Goal: Information Seeking & Learning: Learn about a topic

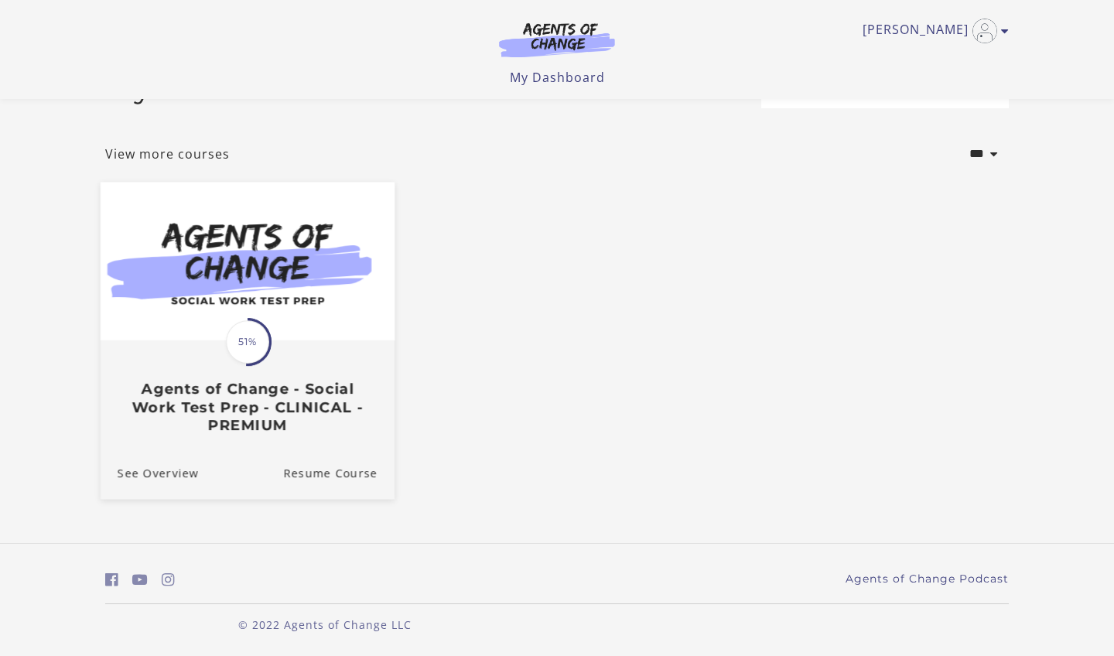
scroll to position [54, 0]
click at [257, 418] on h3 "Agents of Change - Social Work Test Prep - CLINICAL - PREMIUM" at bounding box center [248, 407] width 260 height 54
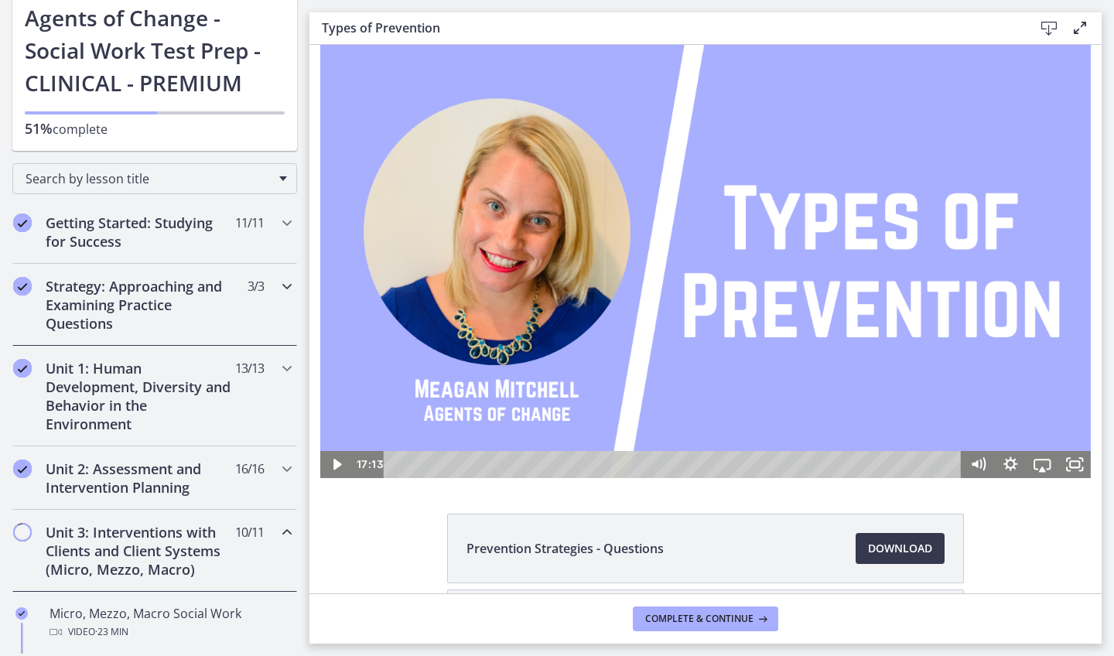
scroll to position [101, 0]
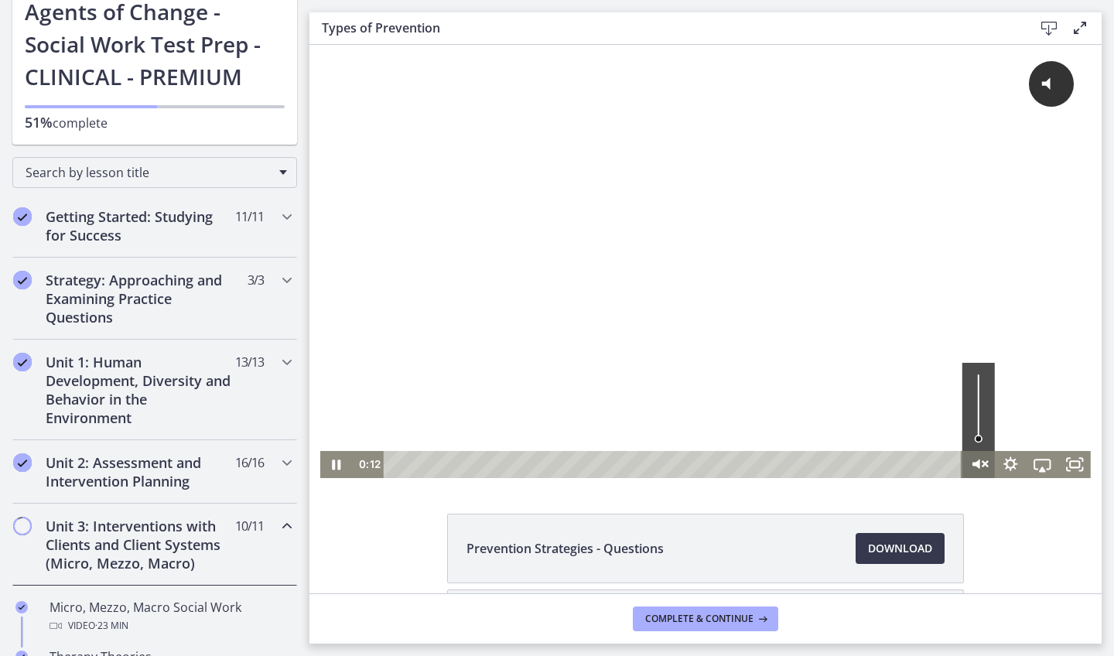
click at [977, 469] on icon "Unmute" at bounding box center [978, 464] width 39 height 32
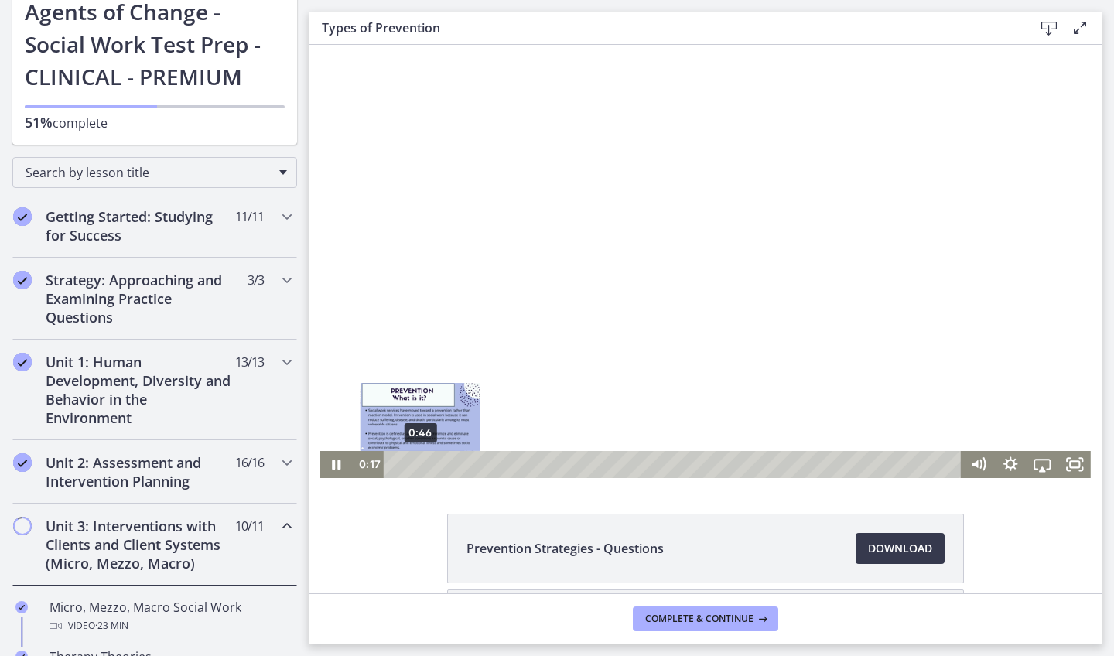
click at [420, 466] on div "0:46" at bounding box center [674, 464] width 559 height 27
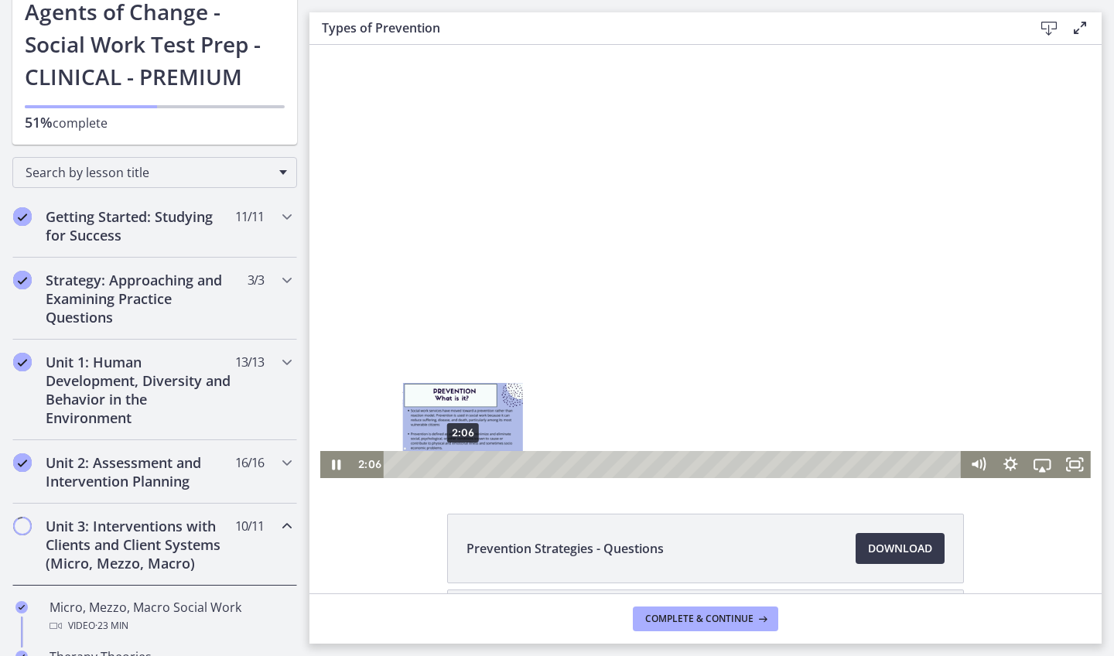
click at [463, 463] on div "2:06" at bounding box center [674, 464] width 559 height 27
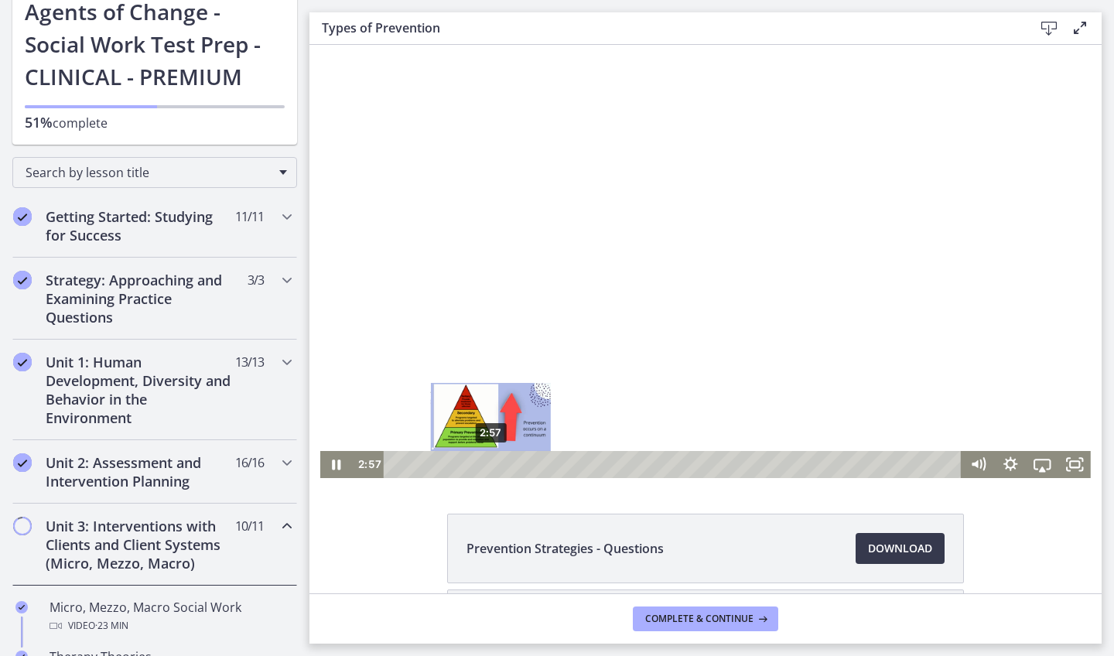
click at [491, 465] on div "2:57" at bounding box center [674, 464] width 559 height 27
click at [438, 267] on div at bounding box center [705, 261] width 770 height 433
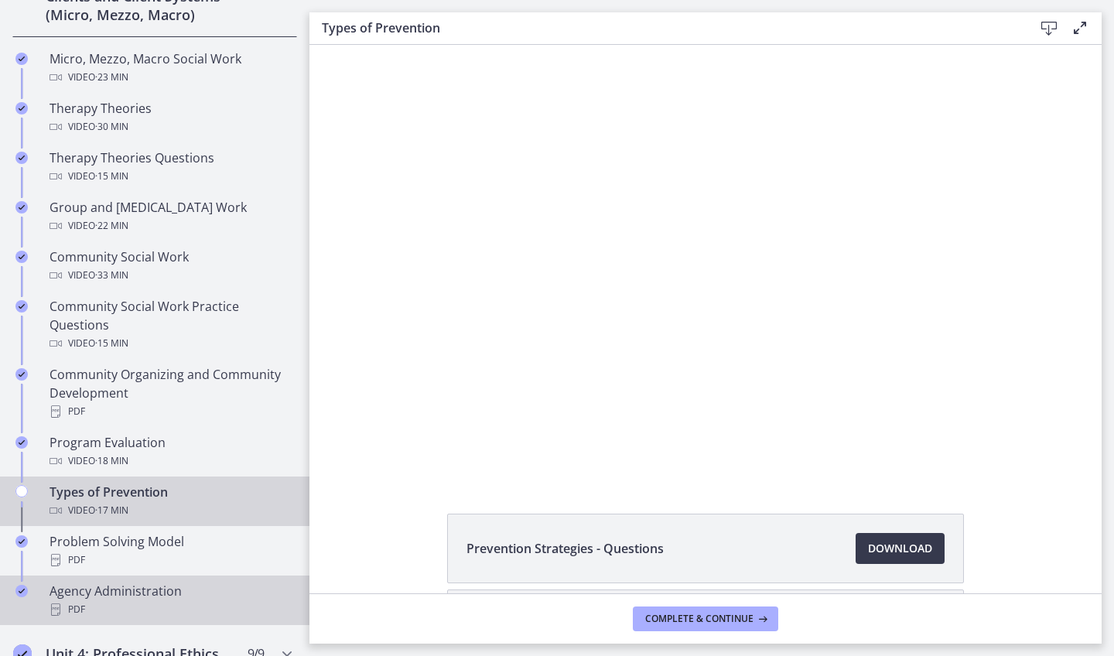
scroll to position [643, 0]
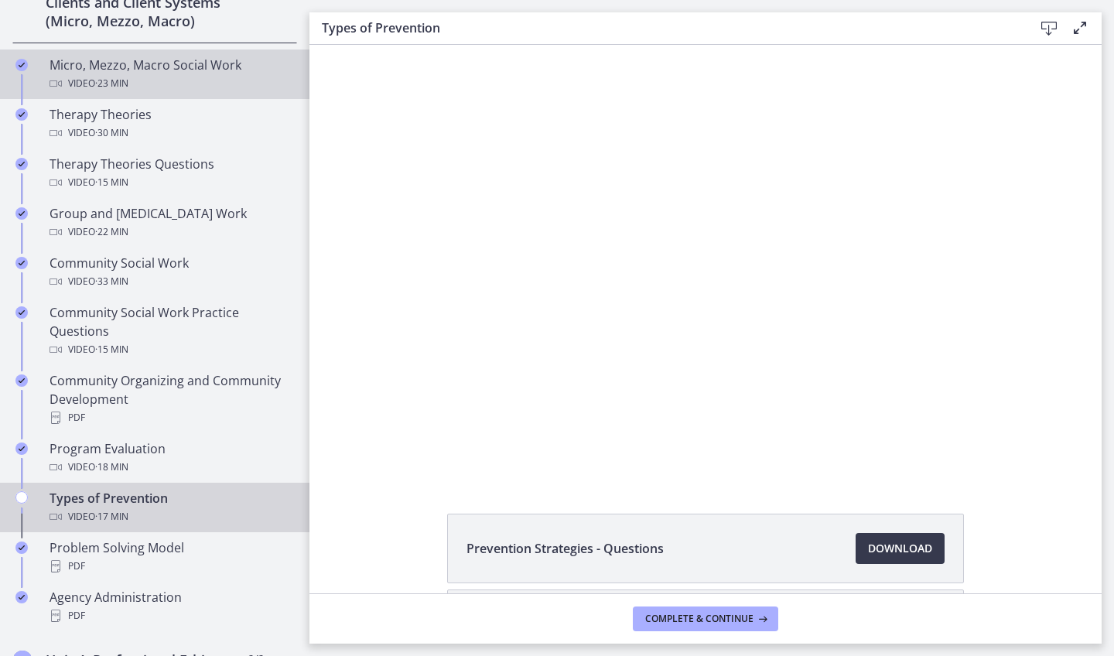
click at [209, 63] on div "Micro, Mezzo, Macro Social Work Video · 23 min" at bounding box center [170, 74] width 241 height 37
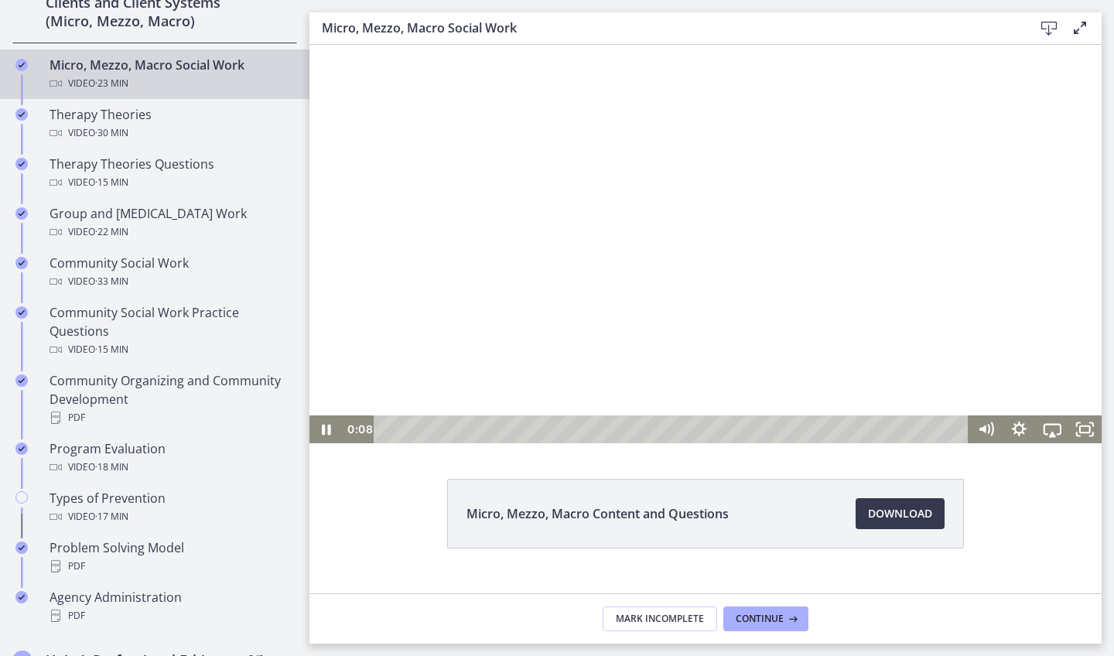
click at [577, 380] on div at bounding box center [705, 244] width 792 height 398
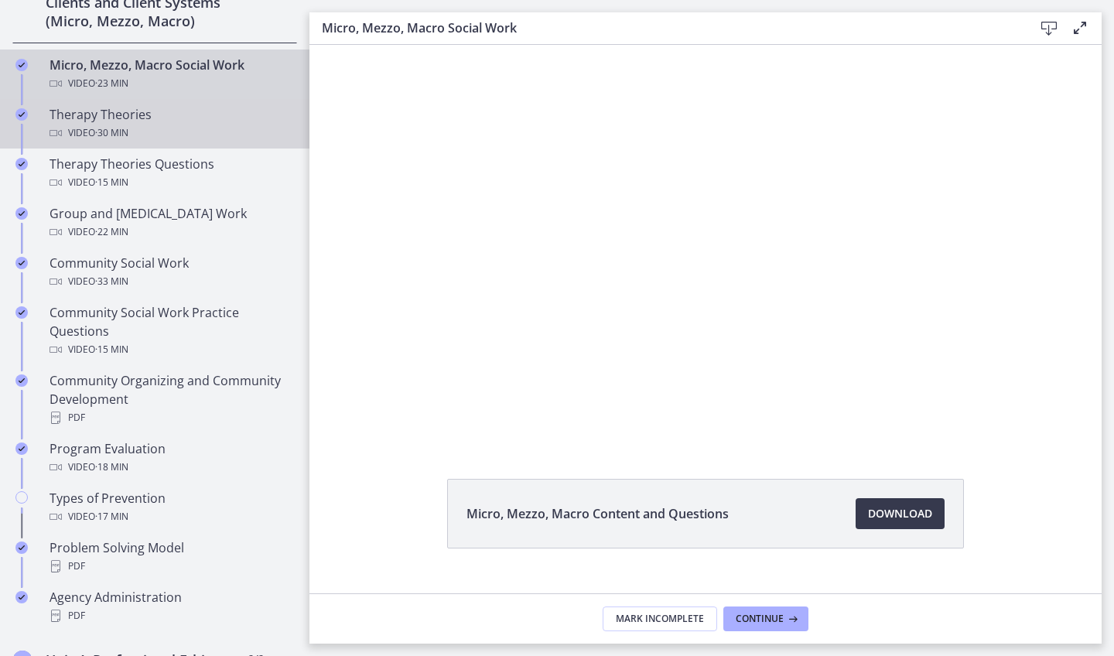
click at [188, 121] on div "Therapy Theories Video · 30 min" at bounding box center [170, 123] width 241 height 37
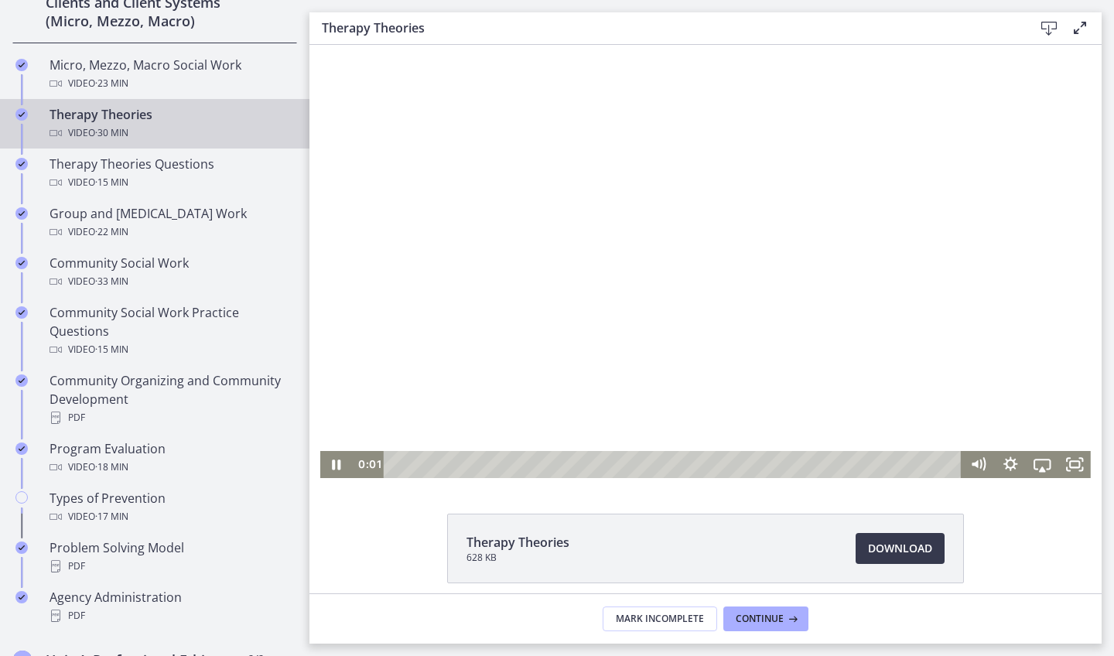
click at [558, 466] on div "Playbar" at bounding box center [674, 464] width 559 height 27
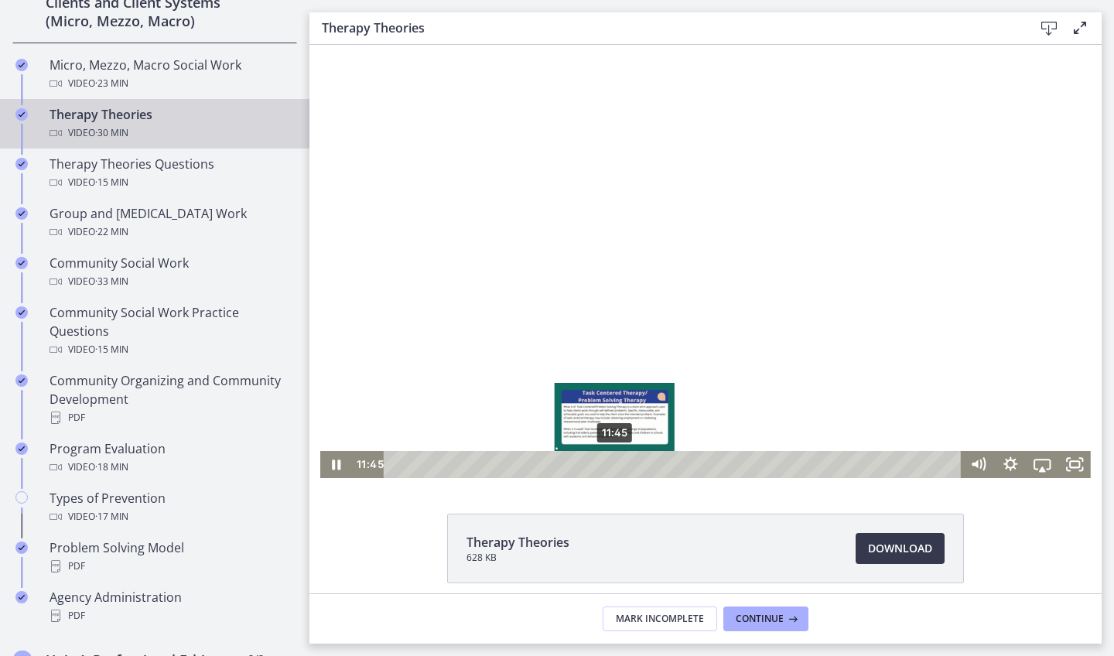
click at [615, 463] on div "11:45" at bounding box center [674, 464] width 559 height 27
click at [595, 464] on div "10:41" at bounding box center [674, 464] width 559 height 27
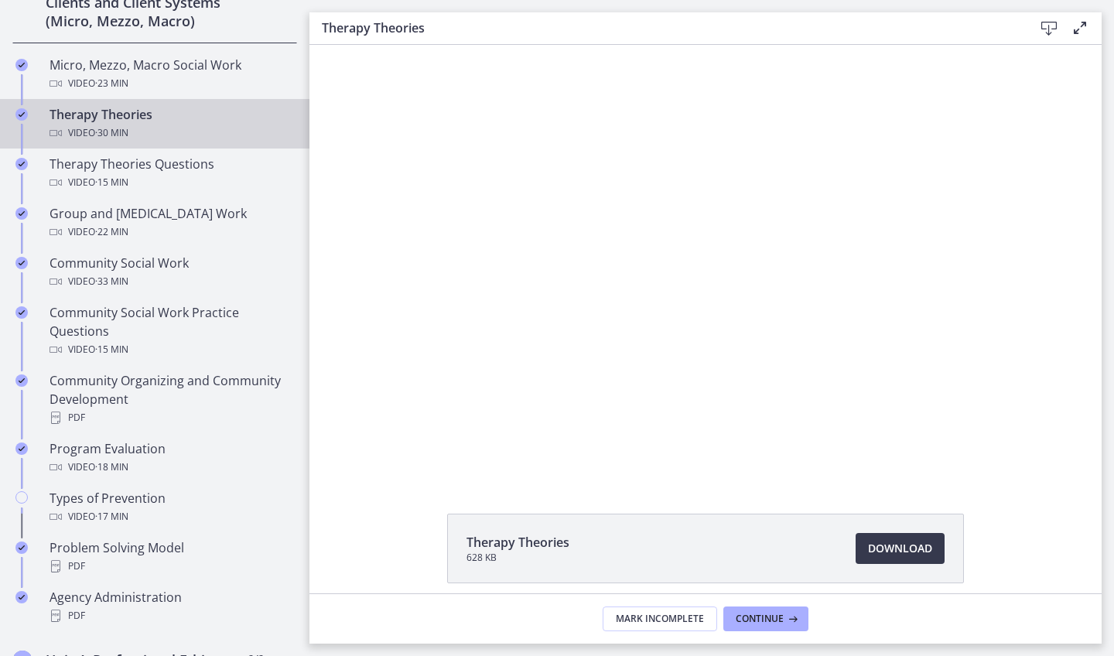
click at [669, 481] on div "Therapy Theories 628 KB Download Opens in a new window" at bounding box center [705, 319] width 792 height 548
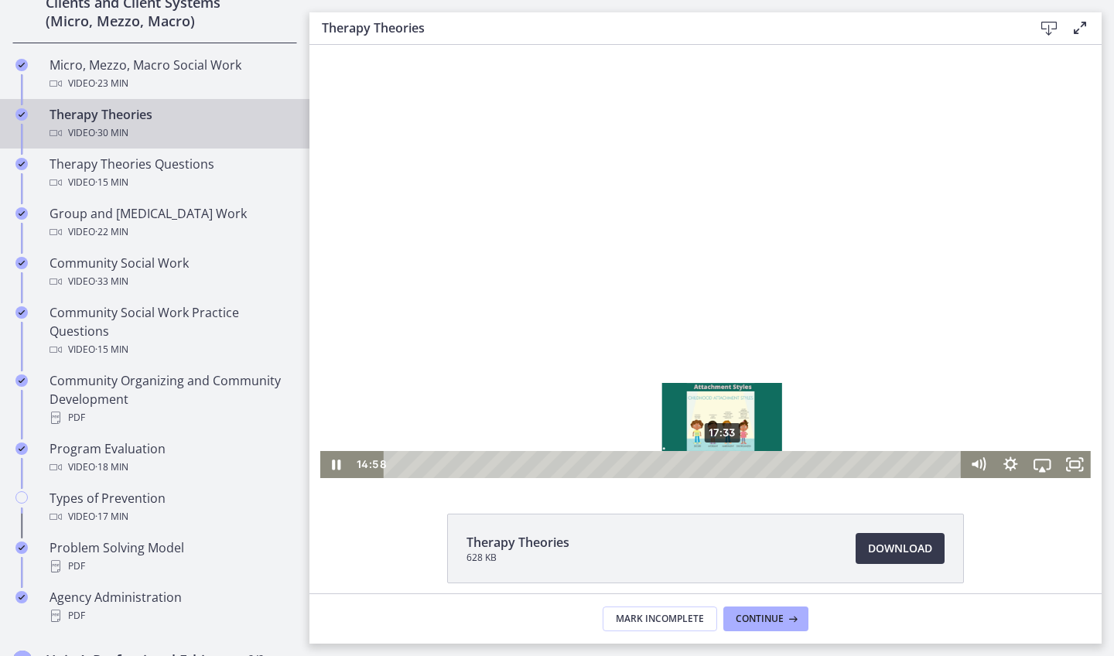
click at [723, 469] on div "17:33" at bounding box center [674, 464] width 559 height 27
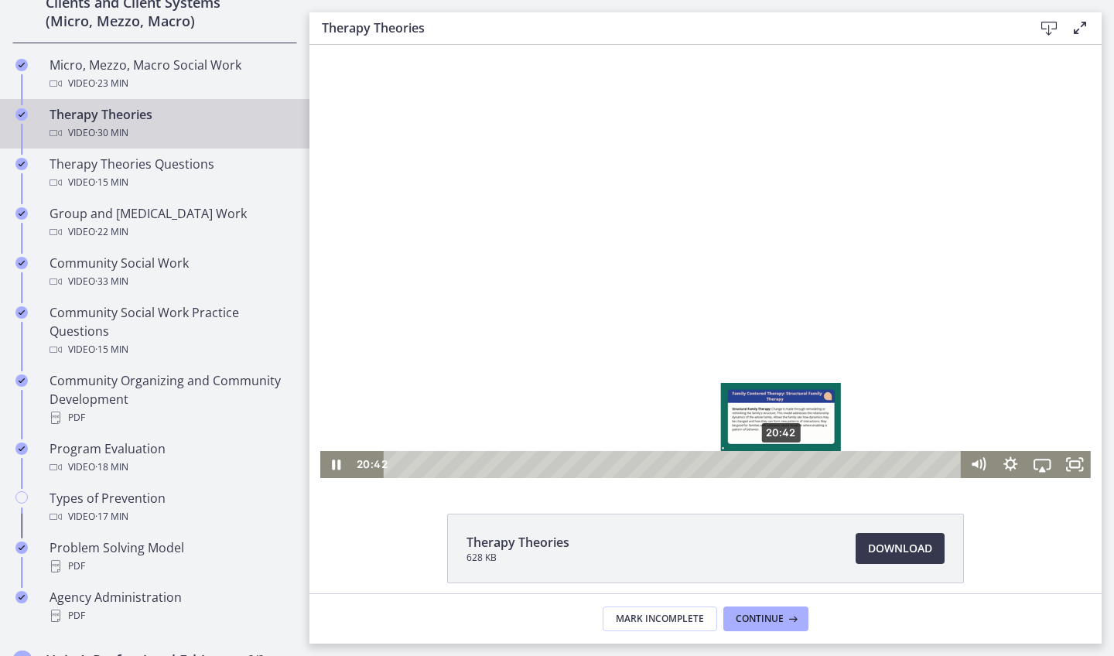
click at [782, 465] on div "20:42" at bounding box center [674, 464] width 559 height 27
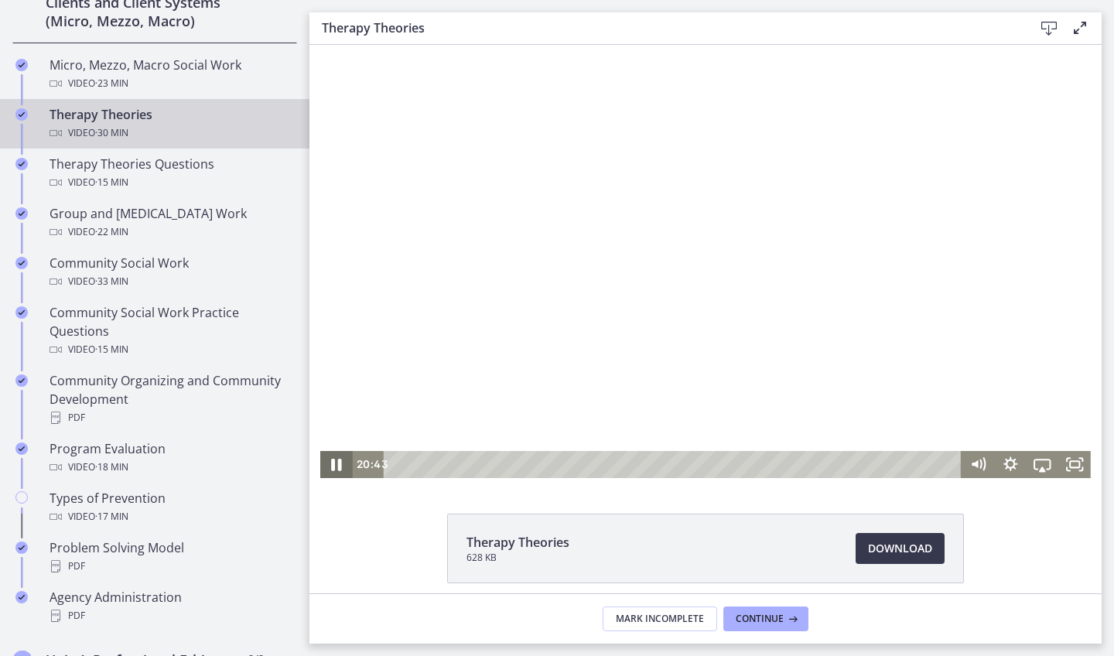
click at [332, 459] on icon "Pause" at bounding box center [336, 464] width 39 height 32
